Goal: Information Seeking & Learning: Learn about a topic

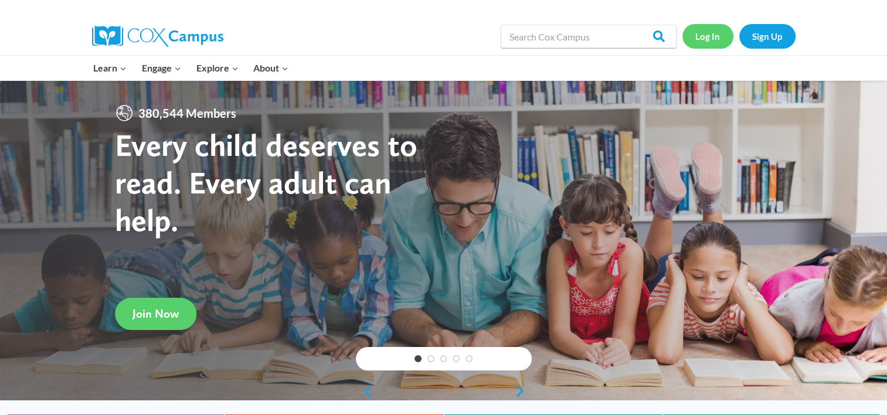
click at [711, 40] on link "Log In" at bounding box center [707, 36] width 51 height 24
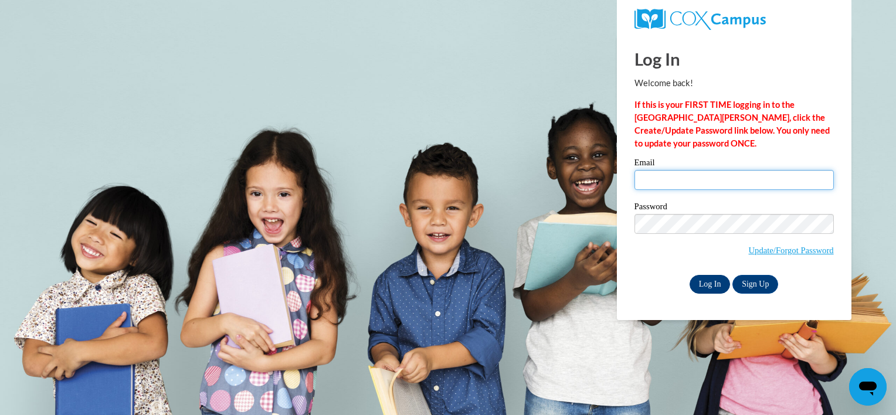
type input "clairec@shsreedsburg.org"
click at [719, 286] on input "Log In" at bounding box center [709, 284] width 41 height 19
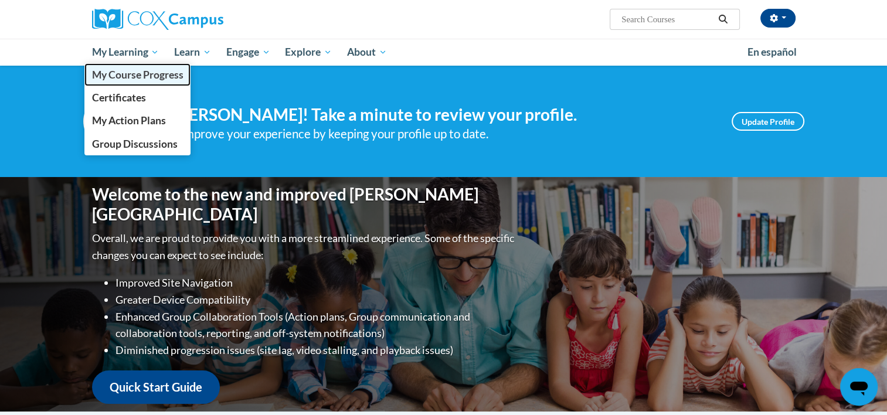
click at [132, 76] on span "My Course Progress" at bounding box center [136, 75] width 91 height 12
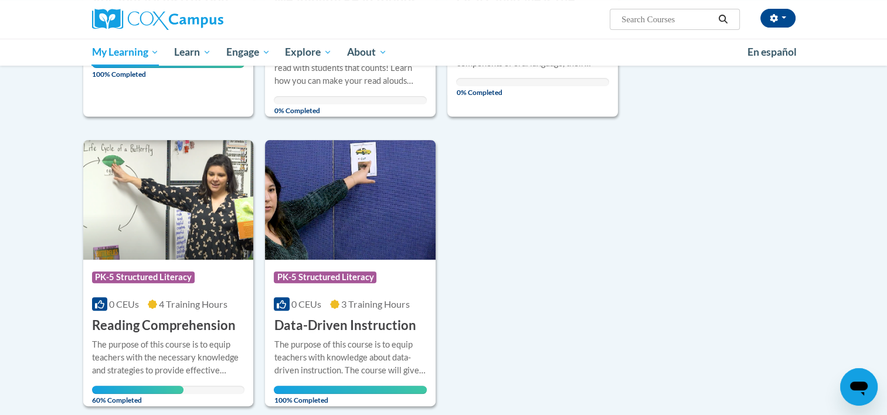
scroll to position [405, 0]
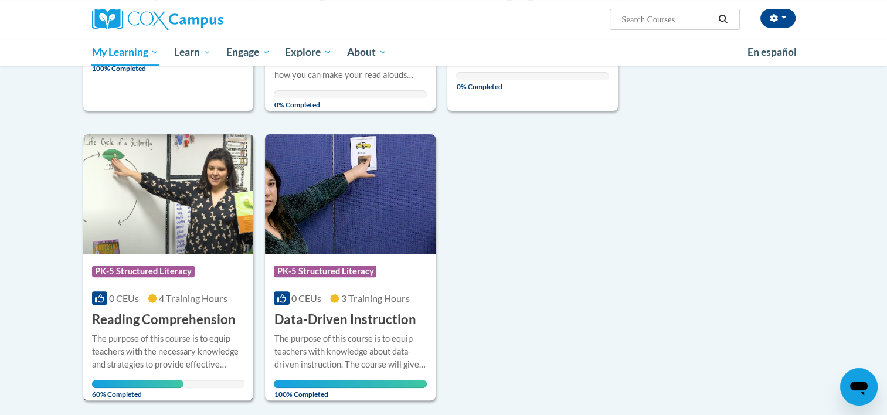
click at [157, 317] on h3 "Reading Comprehension" at bounding box center [164, 320] width 144 height 18
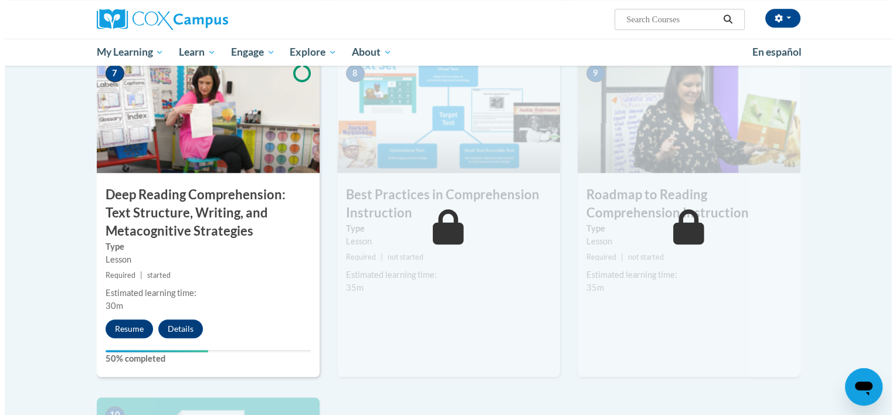
scroll to position [898, 0]
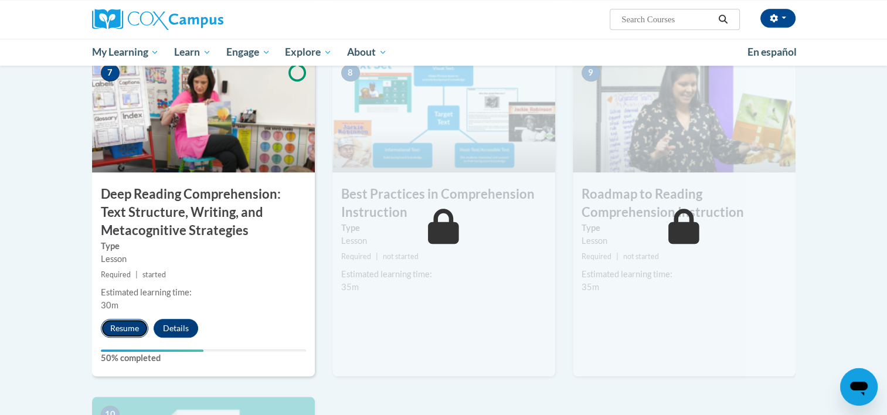
click at [123, 324] on button "Resume" at bounding box center [124, 328] width 47 height 19
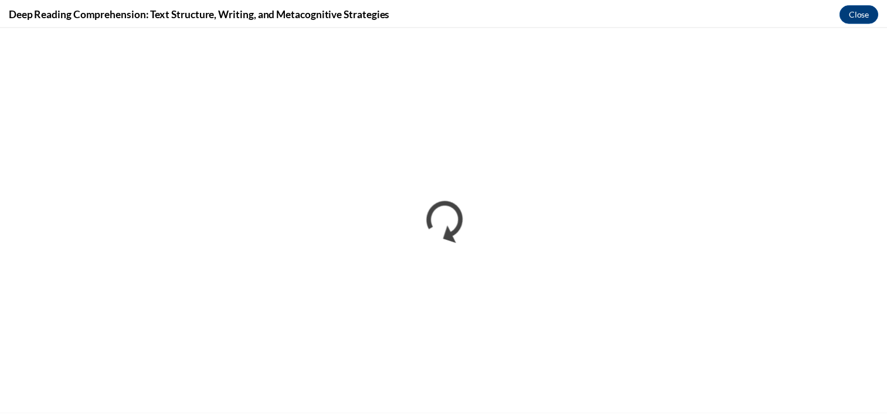
scroll to position [0, 0]
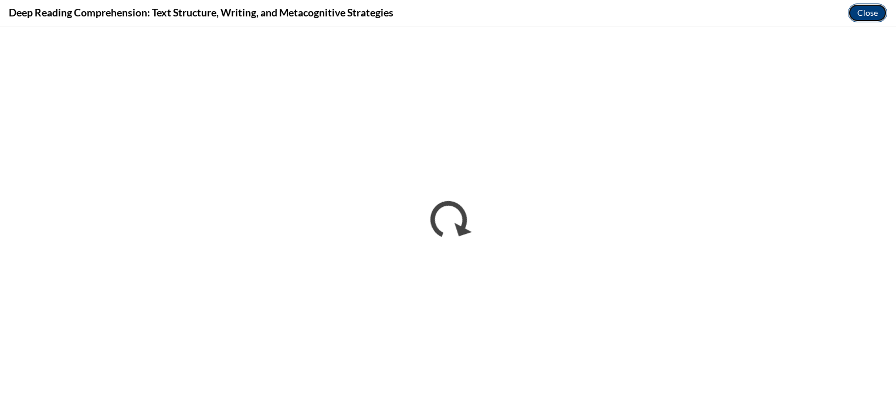
click at [871, 9] on button "Close" at bounding box center [867, 13] width 39 height 19
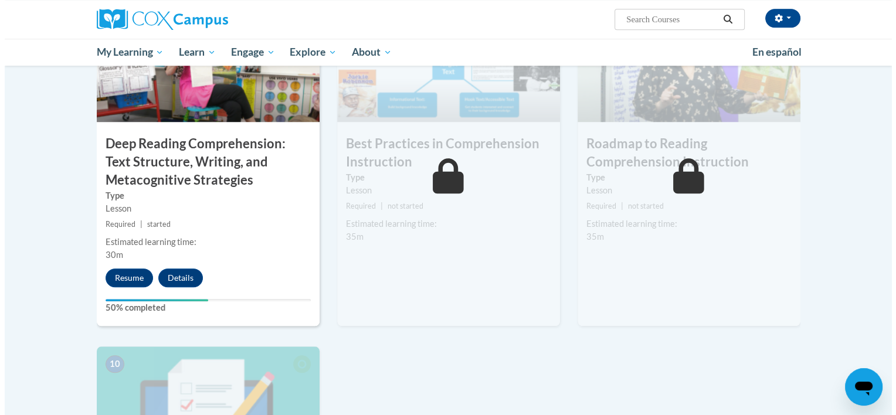
scroll to position [950, 0]
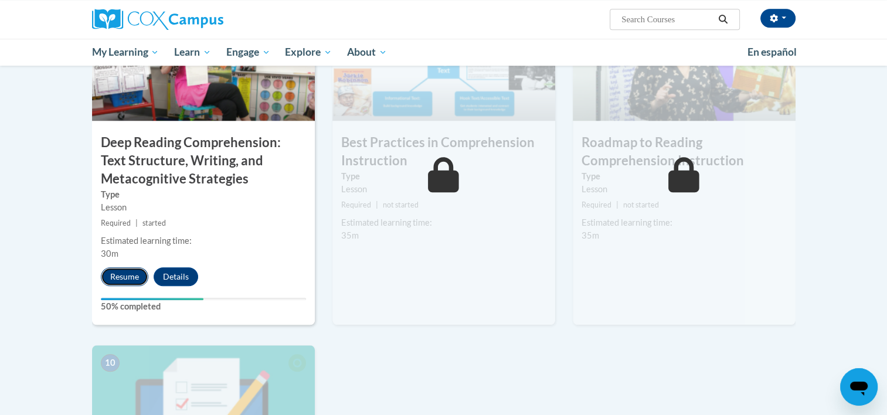
click at [131, 274] on button "Resume" at bounding box center [124, 276] width 47 height 19
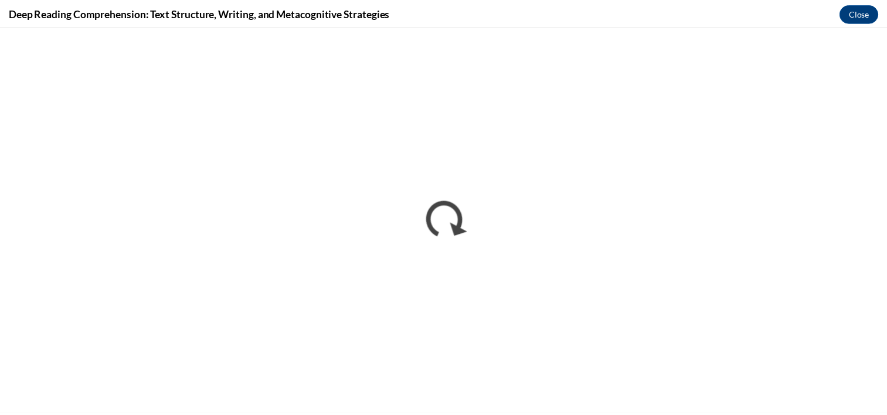
scroll to position [0, 0]
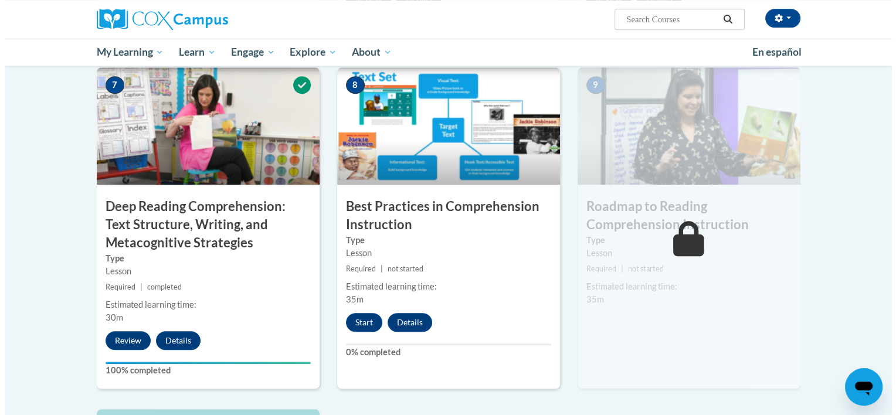
scroll to position [884, 0]
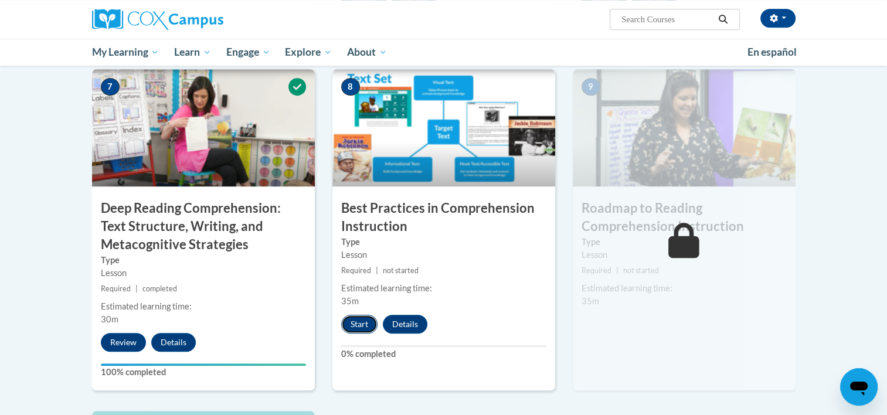
click at [358, 321] on button "Start" at bounding box center [359, 324] width 36 height 19
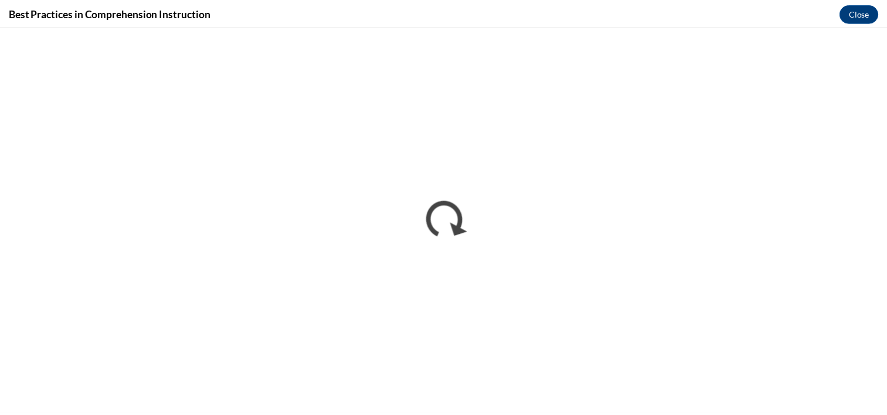
scroll to position [0, 0]
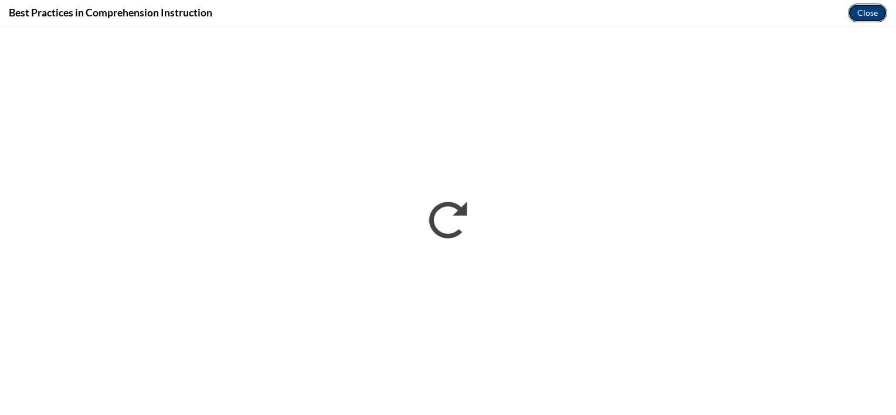
click at [865, 16] on button "Close" at bounding box center [867, 13] width 39 height 19
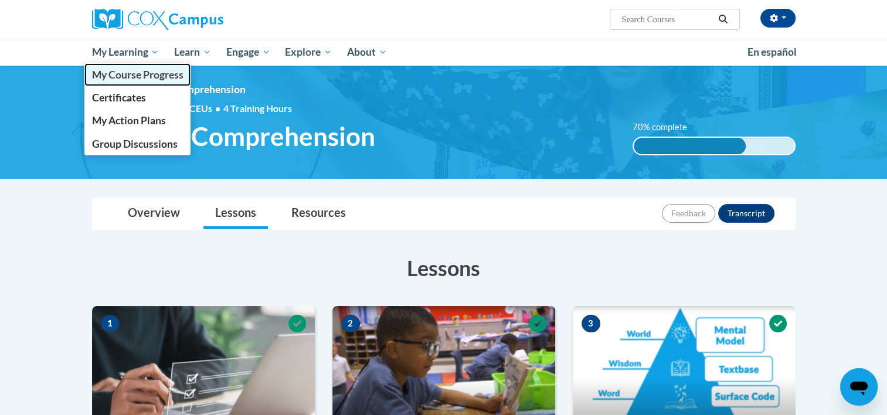
click at [136, 75] on span "My Course Progress" at bounding box center [136, 75] width 91 height 12
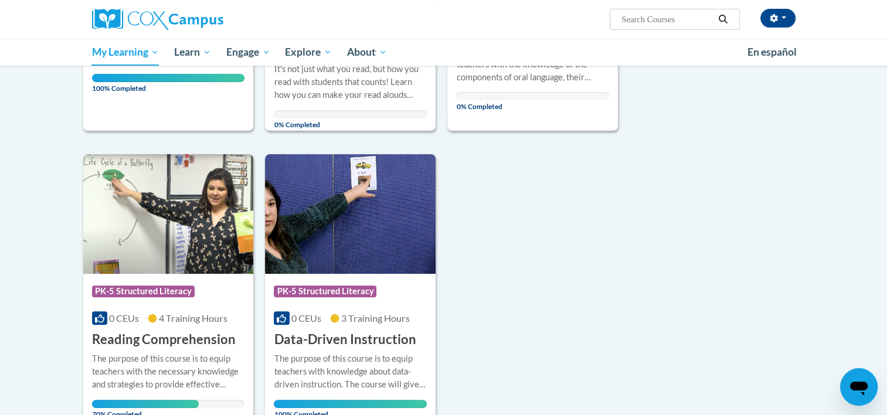
scroll to position [386, 0]
